Goal: Information Seeking & Learning: Find specific fact

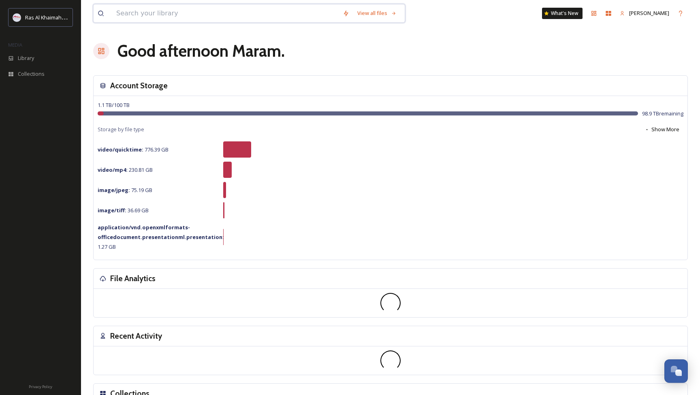
click at [199, 12] on input at bounding box center [225, 13] width 227 height 18
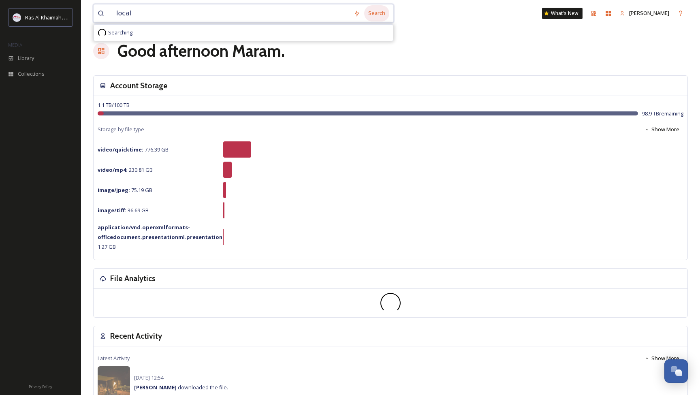
type input "local"
click at [380, 14] on div "Search" at bounding box center [376, 13] width 25 height 16
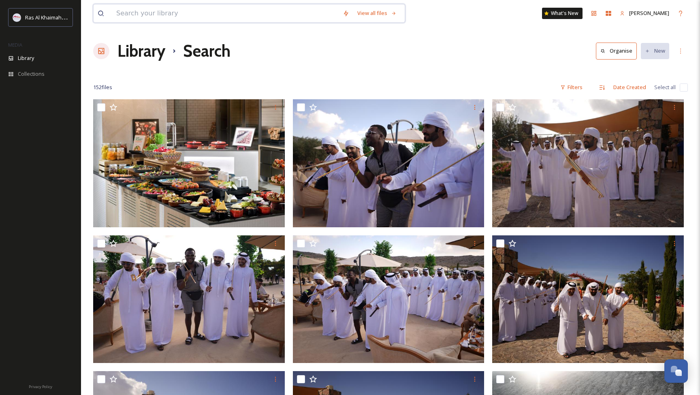
click at [166, 13] on input at bounding box center [225, 13] width 227 height 18
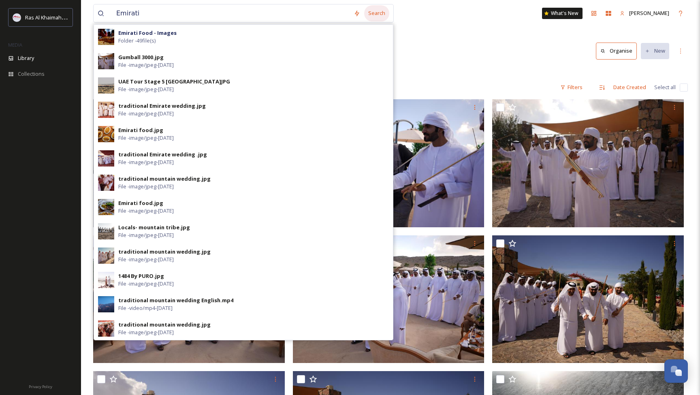
click at [375, 16] on div "Search" at bounding box center [376, 13] width 25 height 16
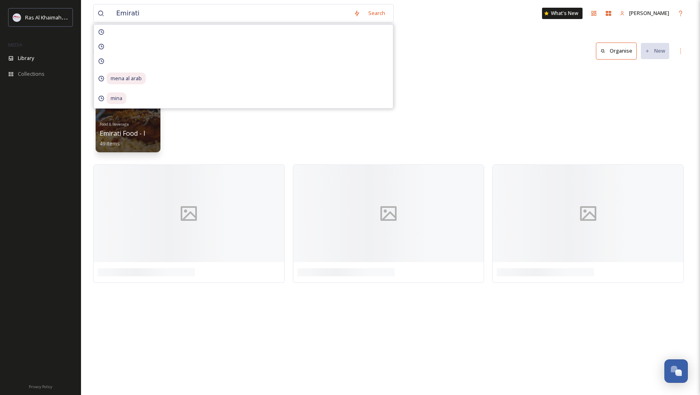
click at [480, 56] on div "Library Search Organise New" at bounding box center [390, 51] width 595 height 24
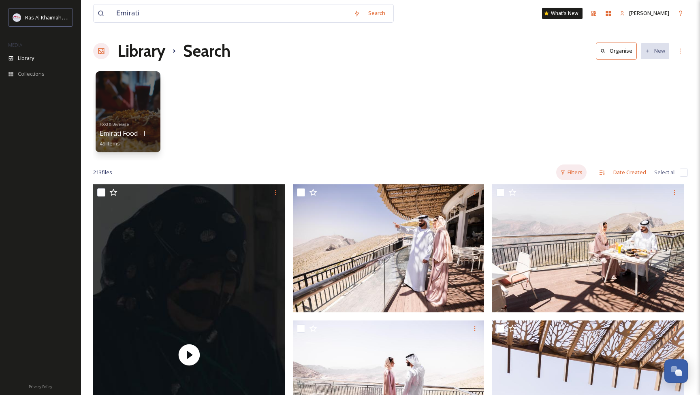
click at [570, 172] on div "Filters" at bounding box center [572, 173] width 30 height 16
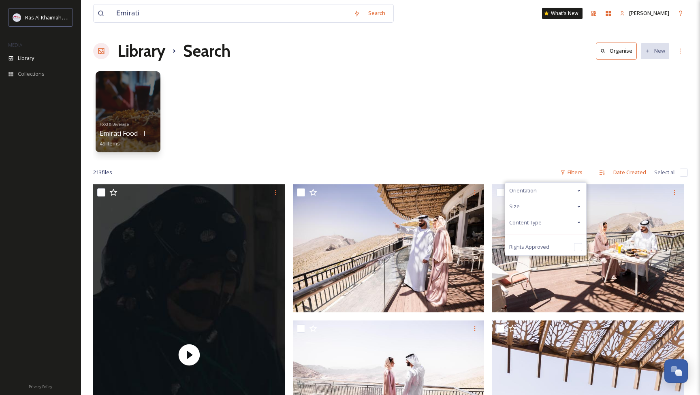
click at [551, 225] on div "Content Type" at bounding box center [545, 223] width 81 height 16
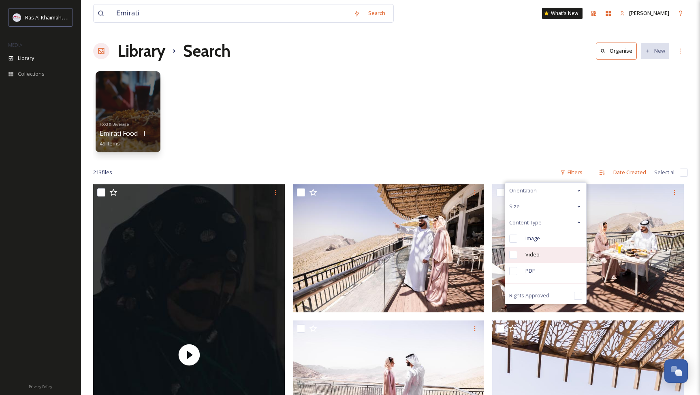
click at [514, 253] on input "checkbox" at bounding box center [514, 255] width 8 height 8
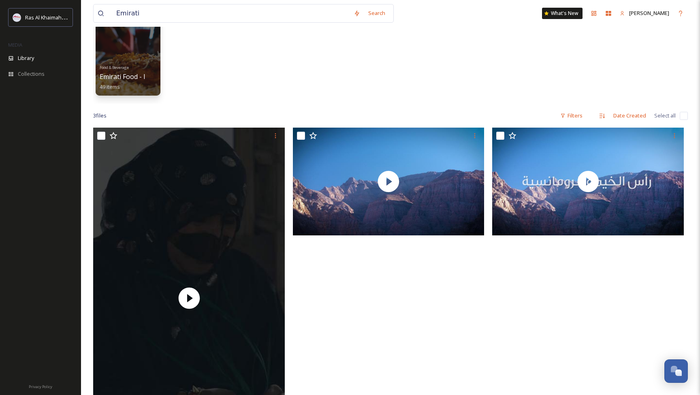
scroll to position [58, 0]
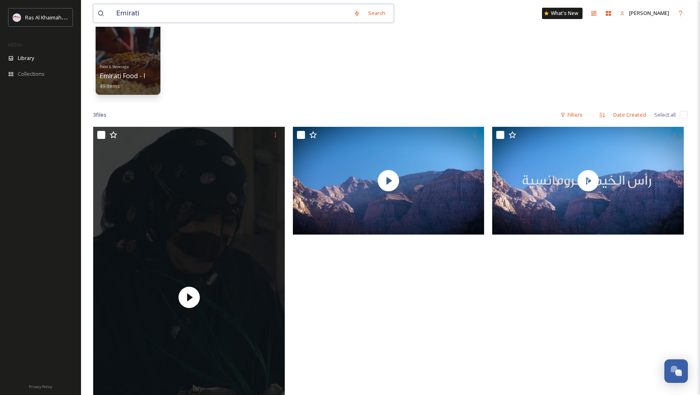
click at [210, 16] on input "Emirati" at bounding box center [231, 13] width 238 height 18
type input "local"
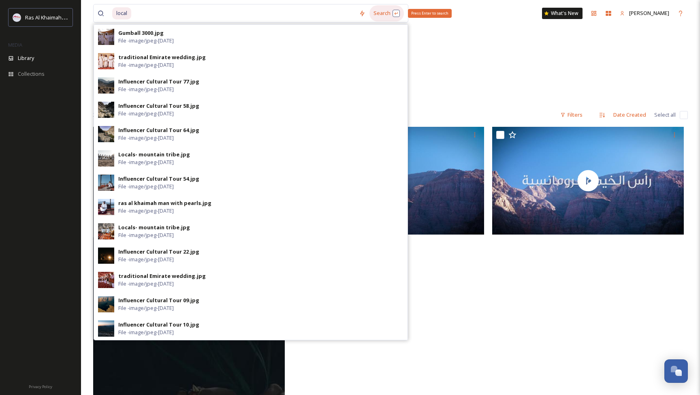
click at [381, 14] on div "Search Press Enter to search" at bounding box center [387, 13] width 34 height 16
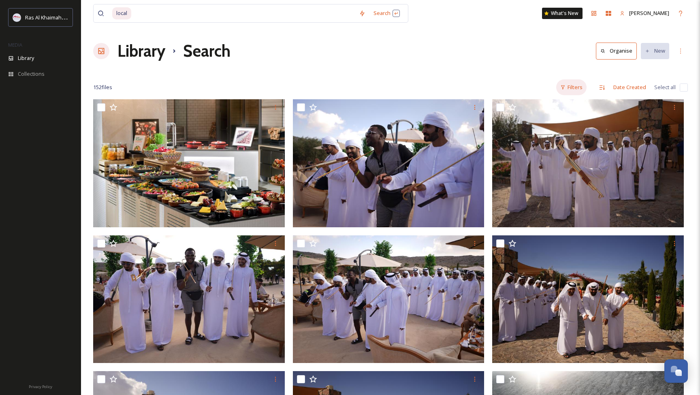
click at [573, 88] on div "Filters" at bounding box center [572, 87] width 30 height 16
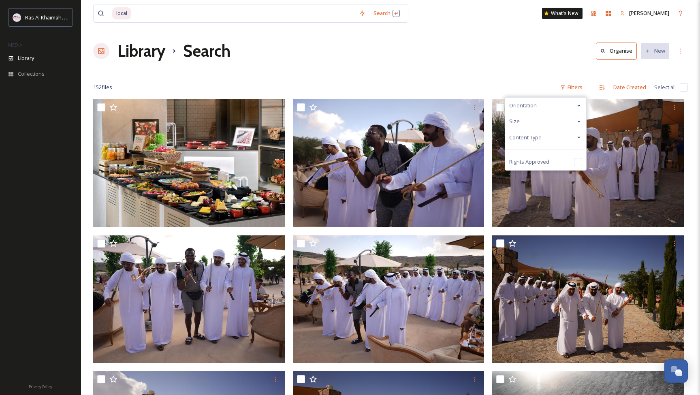
click at [549, 134] on div "Content Type" at bounding box center [545, 138] width 81 height 16
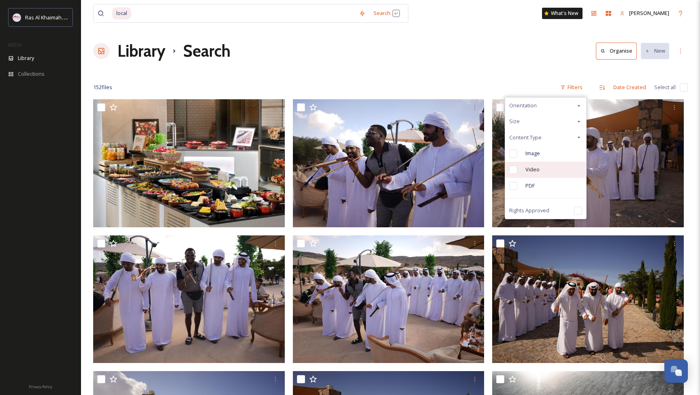
click at [514, 171] on input "checkbox" at bounding box center [514, 170] width 8 height 8
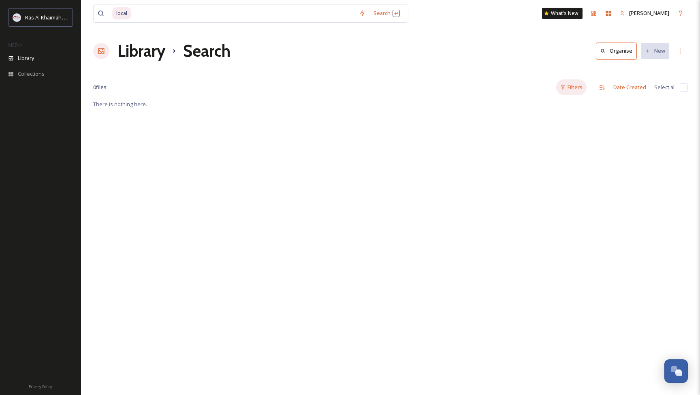
click at [581, 87] on div "Filters" at bounding box center [572, 87] width 30 height 16
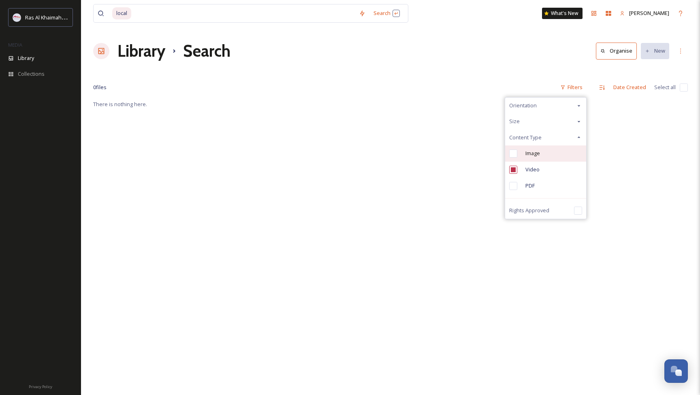
click at [513, 157] on div "Image" at bounding box center [545, 154] width 81 height 16
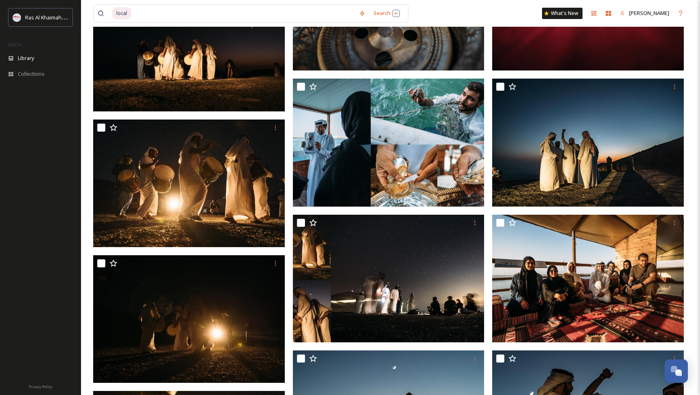
scroll to position [4155, 0]
